Goal: Task Accomplishment & Management: Manage account settings

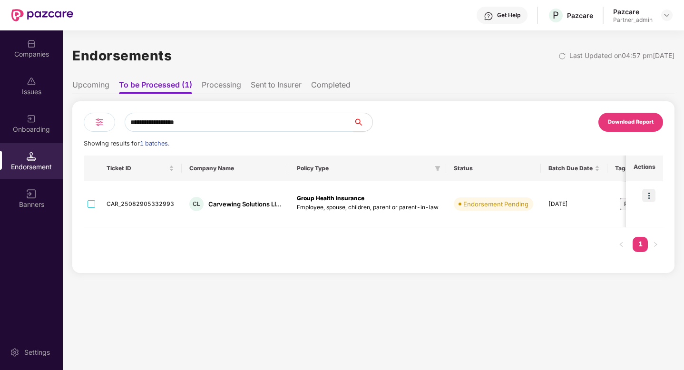
scroll to position [0, 1]
click at [666, 14] on img at bounding box center [667, 15] width 8 height 8
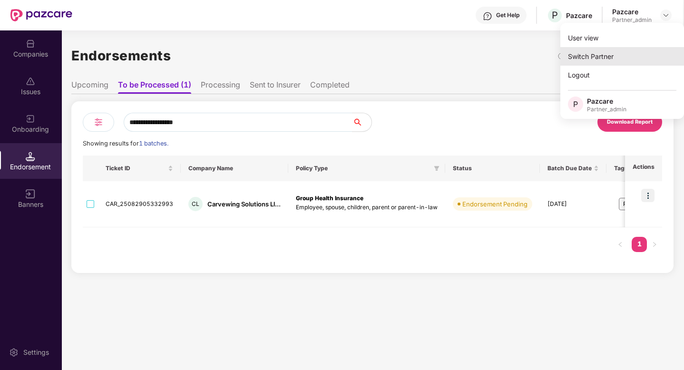
click at [616, 53] on div "Switch Partner" at bounding box center [622, 56] width 124 height 19
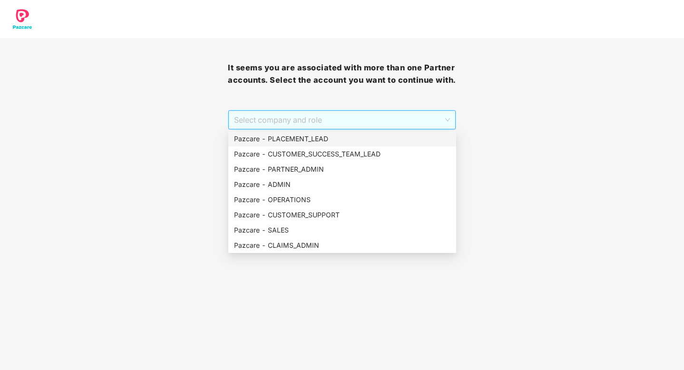
click at [444, 117] on span "Select company and role" at bounding box center [341, 120] width 215 height 18
click at [316, 166] on div "Pazcare - PARTNER_ADMIN" at bounding box center [342, 169] width 216 height 10
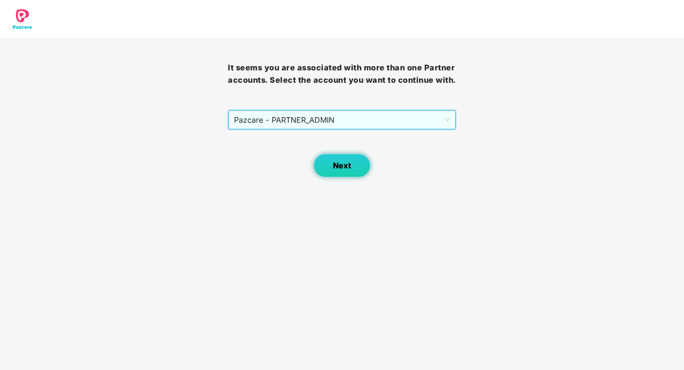
click at [325, 165] on button "Next" at bounding box center [341, 166] width 57 height 24
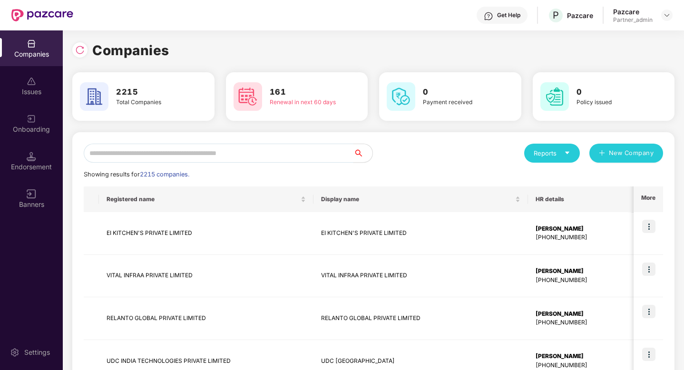
click at [266, 151] on input "text" at bounding box center [219, 153] width 270 height 19
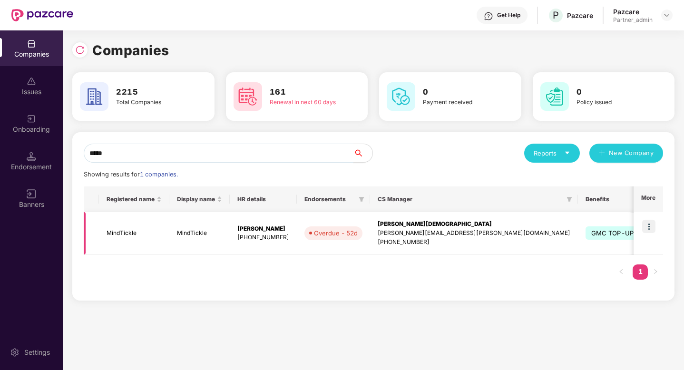
type input "*****"
click at [649, 222] on img at bounding box center [648, 226] width 13 height 13
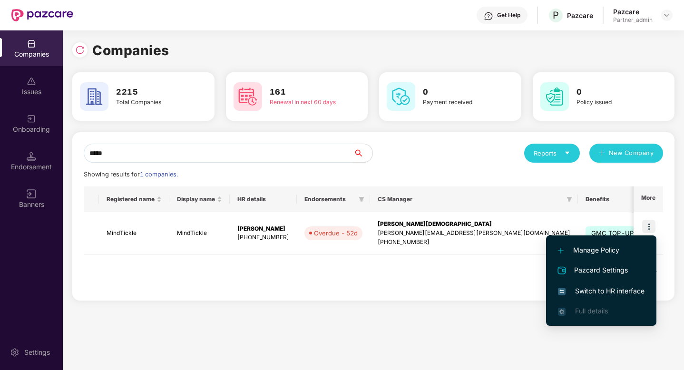
click at [620, 292] on span "Switch to HR interface" at bounding box center [601, 291] width 87 height 10
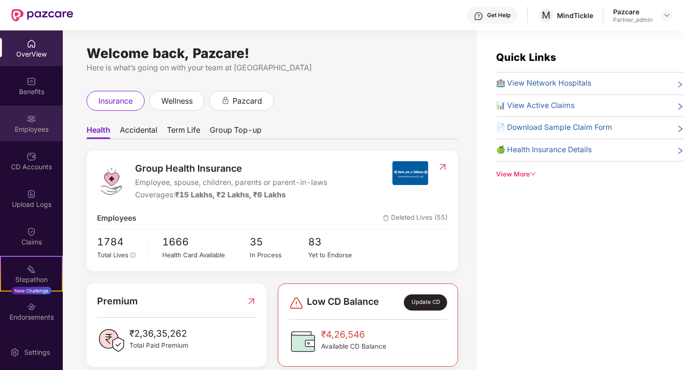
click at [19, 125] on div "Employees" at bounding box center [31, 130] width 63 height 10
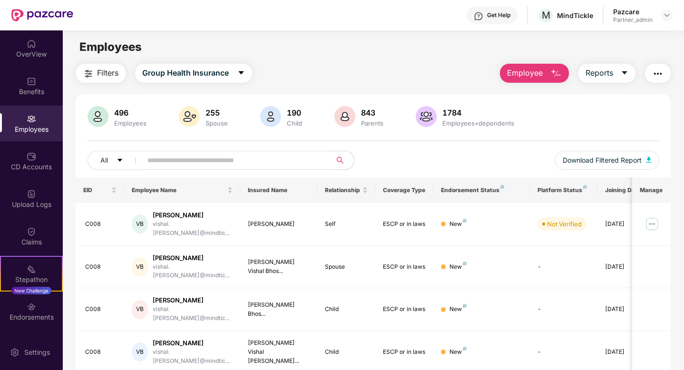
click at [221, 170] on div "All Download Filtered Report" at bounding box center [372, 164] width 571 height 27
click at [241, 160] on input "text" at bounding box center [232, 160] width 171 height 14
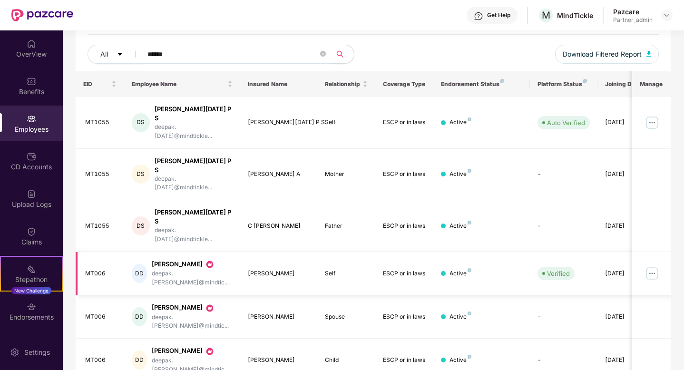
scroll to position [111, 0]
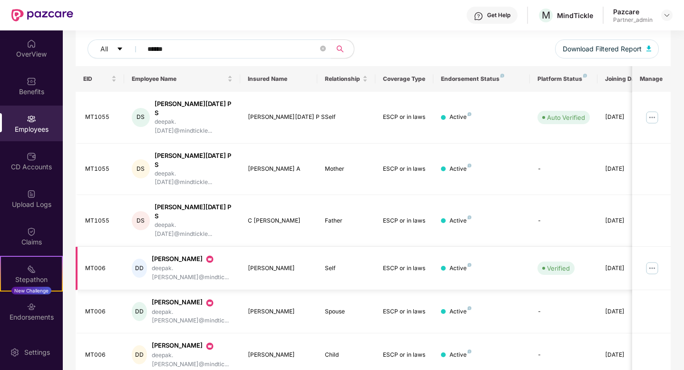
type input "******"
click at [651, 261] on img at bounding box center [651, 268] width 15 height 15
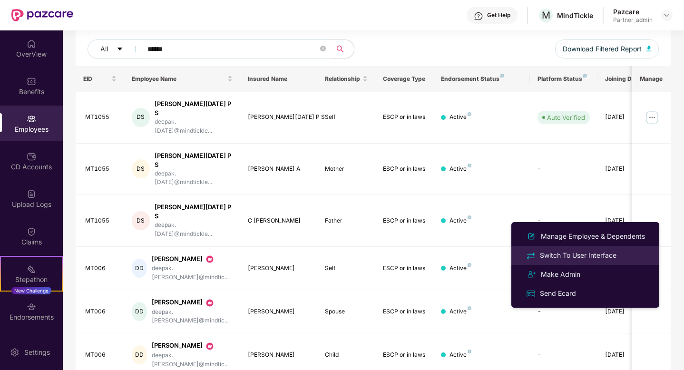
click at [575, 250] on div "Switch To User Interface" at bounding box center [578, 255] width 80 height 10
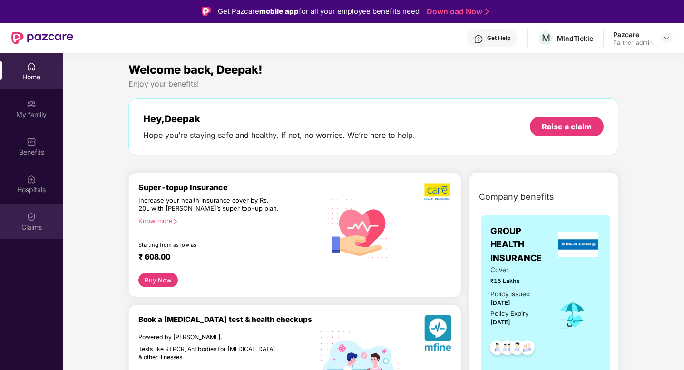
click at [31, 223] on div "Claims" at bounding box center [31, 228] width 63 height 10
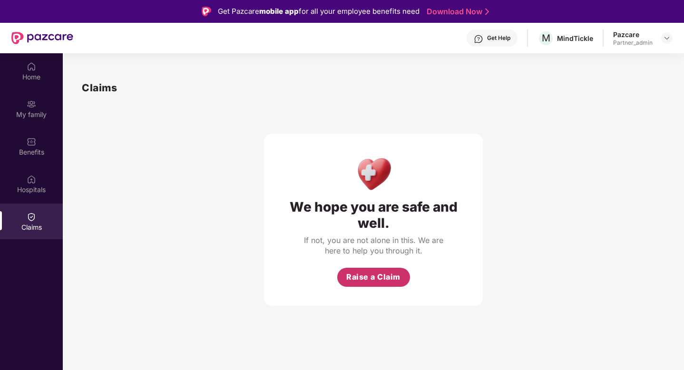
click at [385, 280] on span "Raise a Claim" at bounding box center [373, 277] width 54 height 12
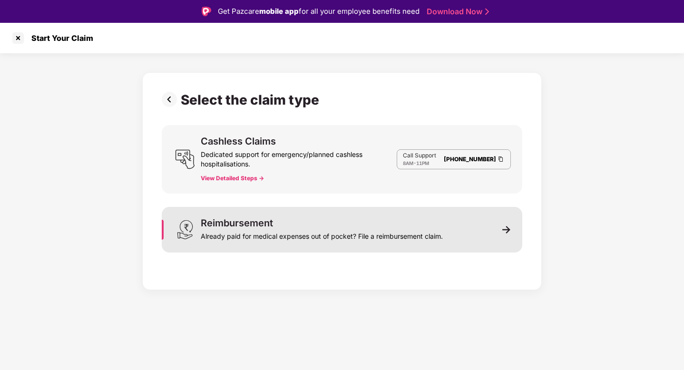
click at [319, 243] on div "Reimbursement Already paid for medical expenses out of pocket? File a reimburse…" at bounding box center [342, 230] width 360 height 46
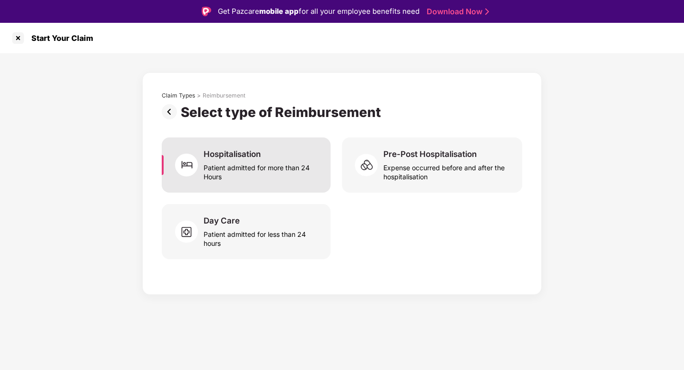
click at [235, 167] on div "Patient admitted for more than 24 Hours" at bounding box center [262, 170] width 116 height 22
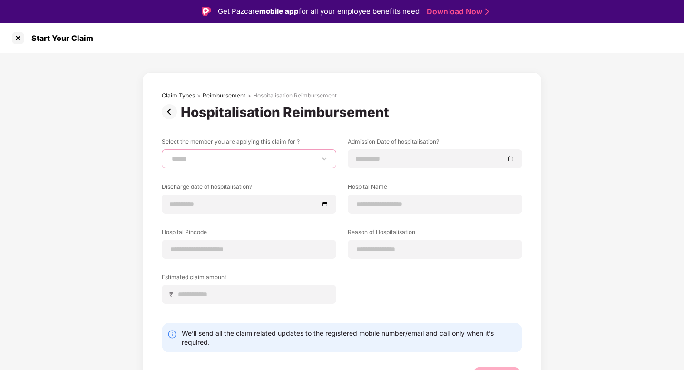
click at [299, 157] on select "**********" at bounding box center [249, 159] width 158 height 8
select select "**********"
click at [170, 155] on select "**********" at bounding box center [249, 159] width 158 height 8
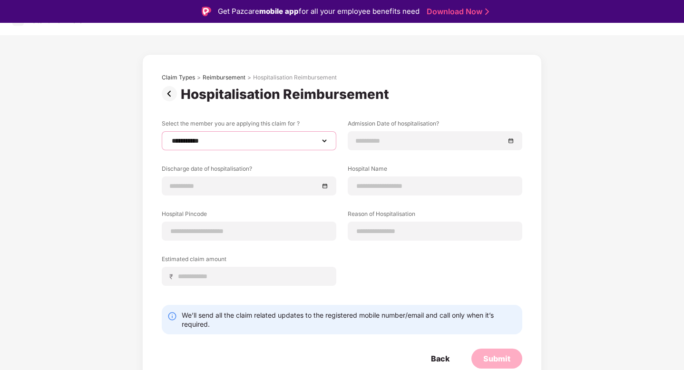
scroll to position [23, 0]
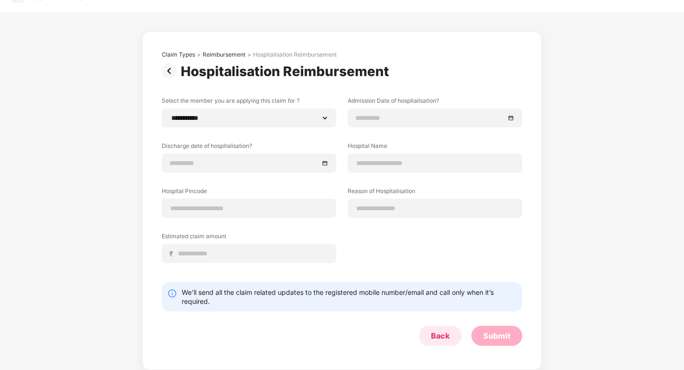
click at [449, 340] on div "Back" at bounding box center [440, 335] width 19 height 10
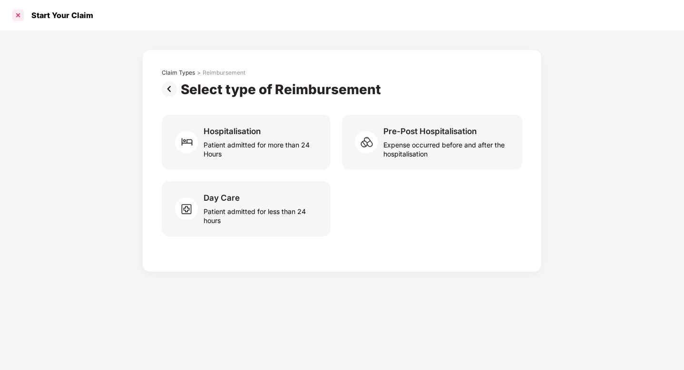
click at [19, 13] on div at bounding box center [17, 15] width 15 height 15
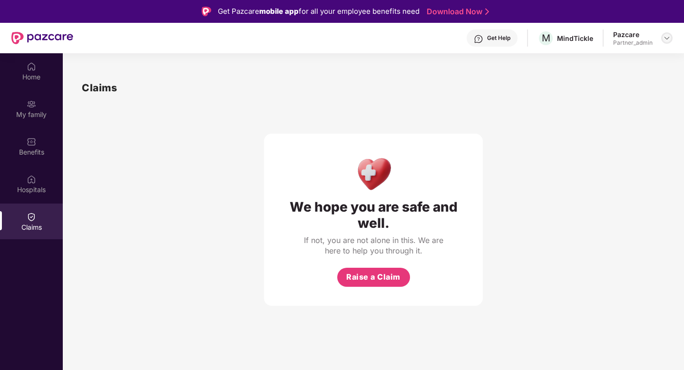
click at [669, 35] on img at bounding box center [667, 38] width 8 height 8
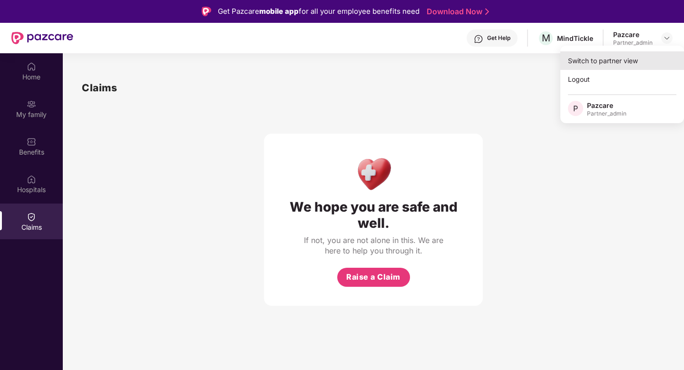
click at [635, 64] on div "Switch to partner view" at bounding box center [622, 60] width 124 height 19
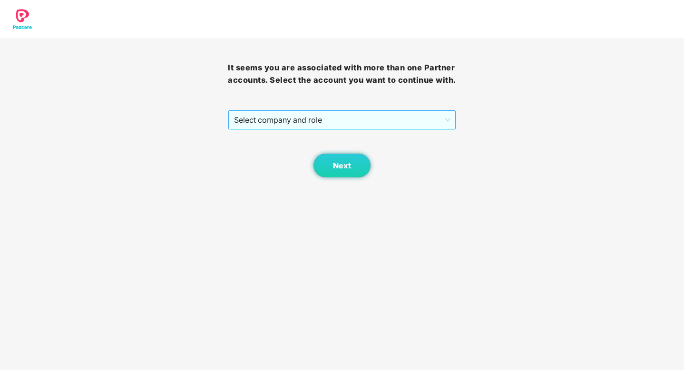
click at [301, 114] on span "Select company and role" at bounding box center [341, 120] width 215 height 18
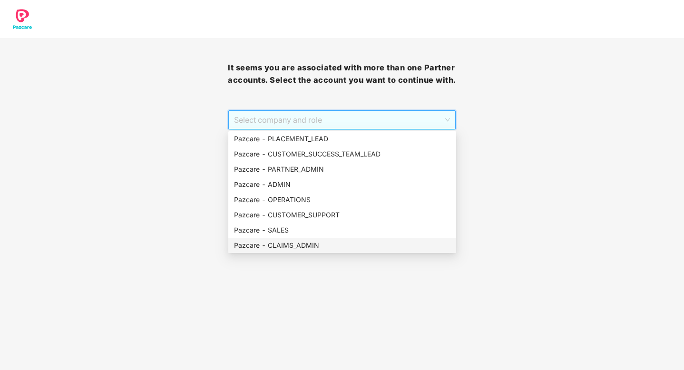
click at [301, 247] on div "Pazcare - CLAIMS_ADMIN" at bounding box center [342, 245] width 216 height 10
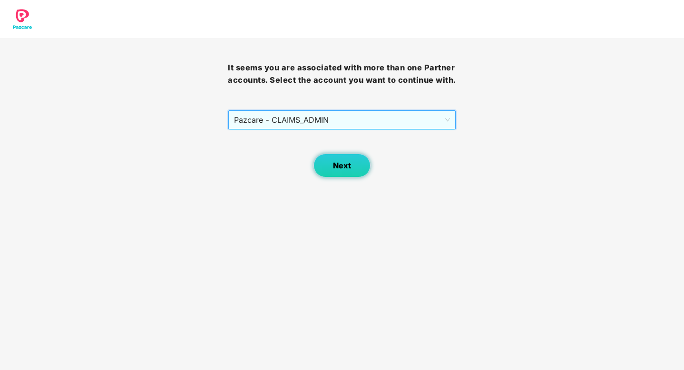
click at [342, 168] on span "Next" at bounding box center [342, 165] width 18 height 9
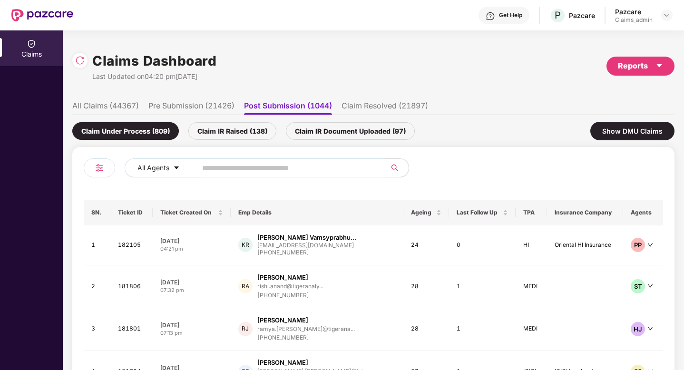
click at [125, 108] on li "All Claims (44367)" at bounding box center [105, 108] width 67 height 14
